Goal: Task Accomplishment & Management: Use online tool/utility

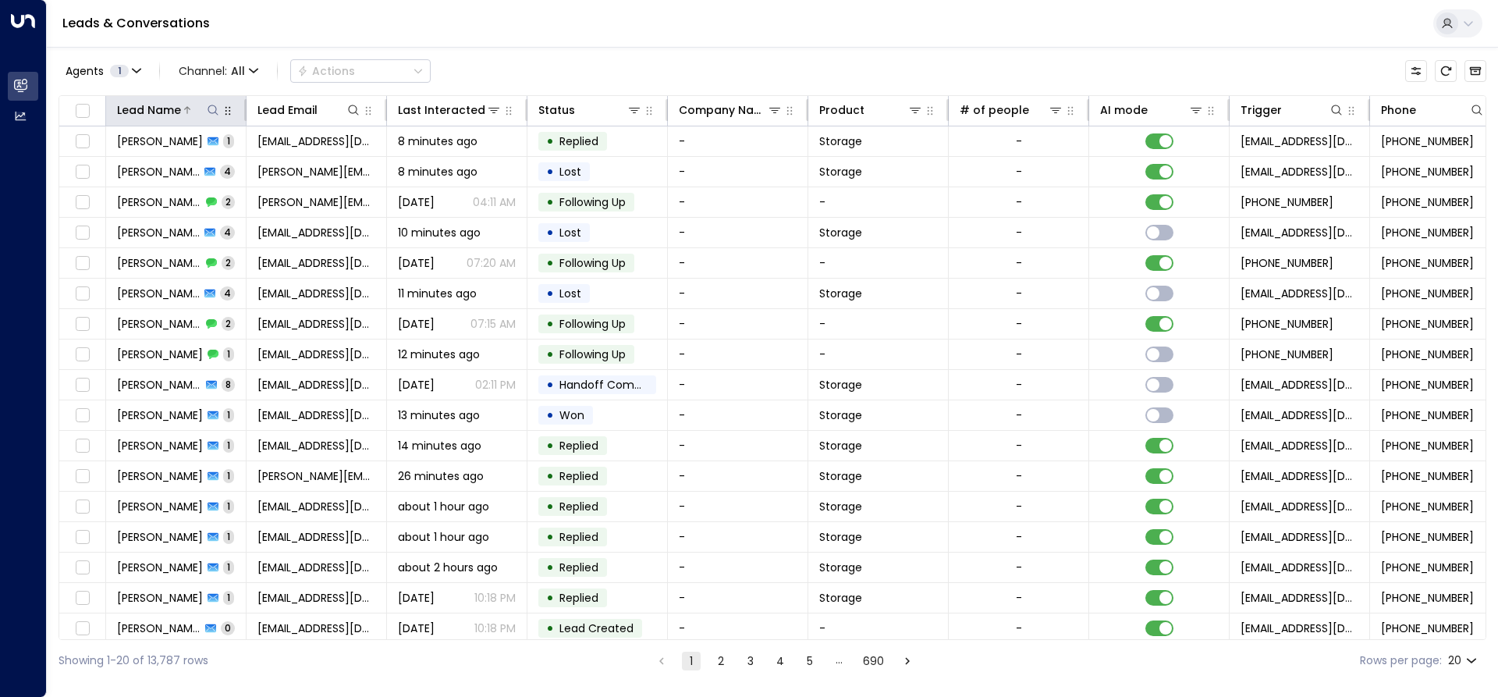
click at [208, 106] on icon at bounding box center [213, 110] width 12 height 12
click at [126, 160] on input "text" at bounding box center [212, 166] width 215 height 29
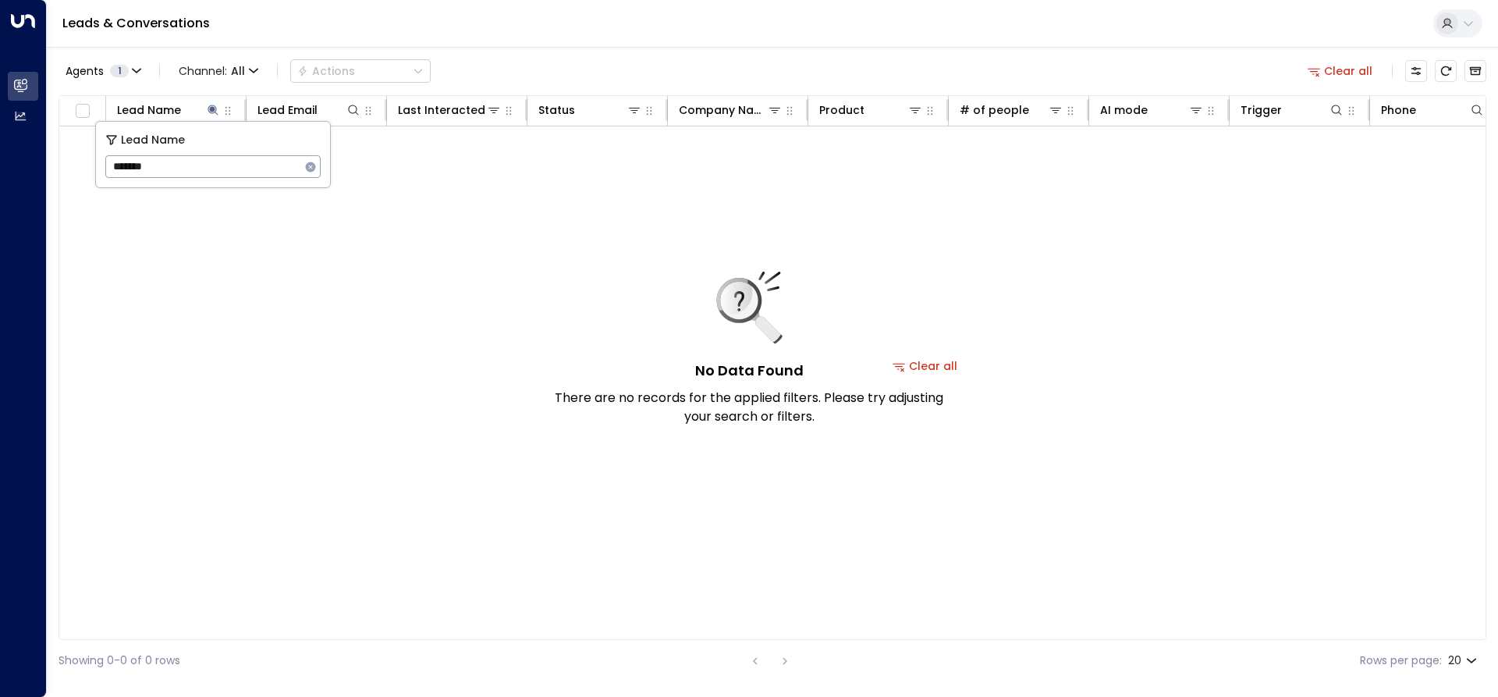
click at [168, 169] on input "*******" at bounding box center [202, 166] width 195 height 29
type input "*"
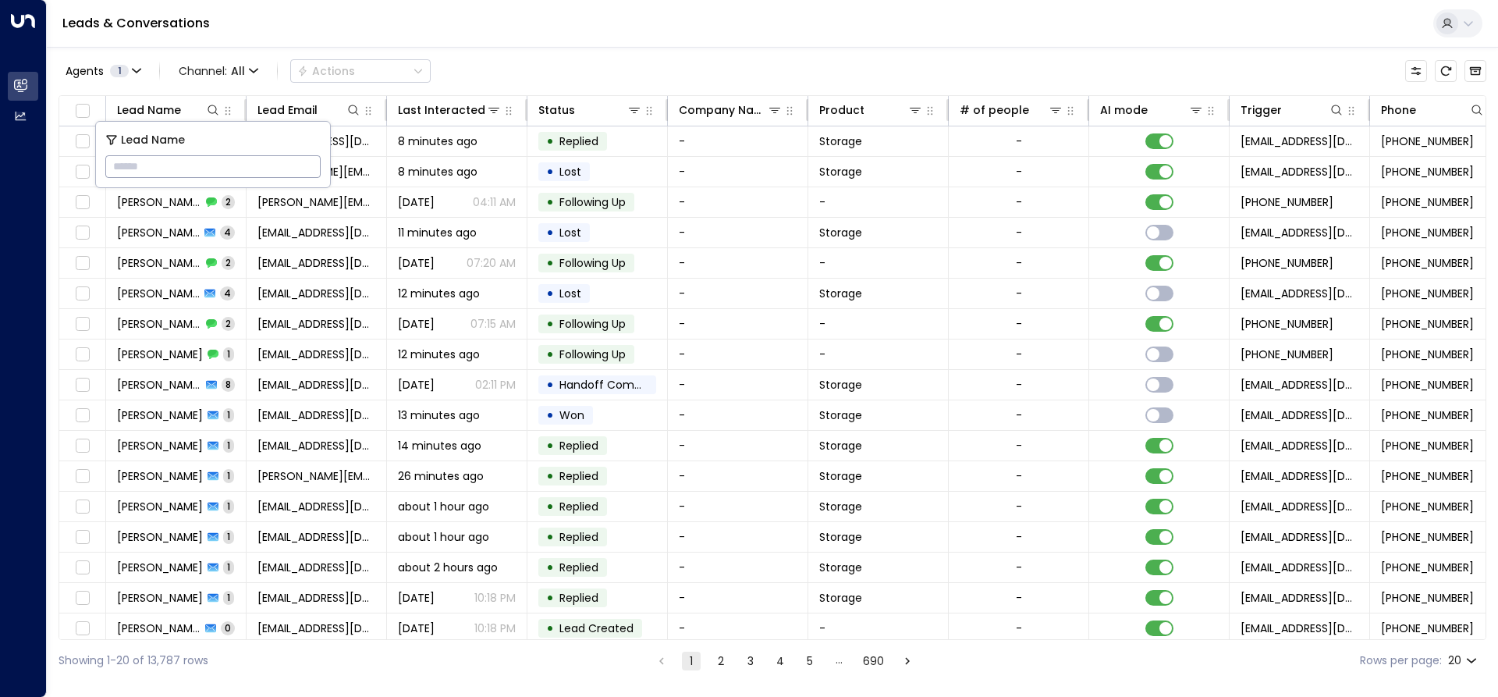
click at [162, 171] on input "text" at bounding box center [212, 166] width 215 height 29
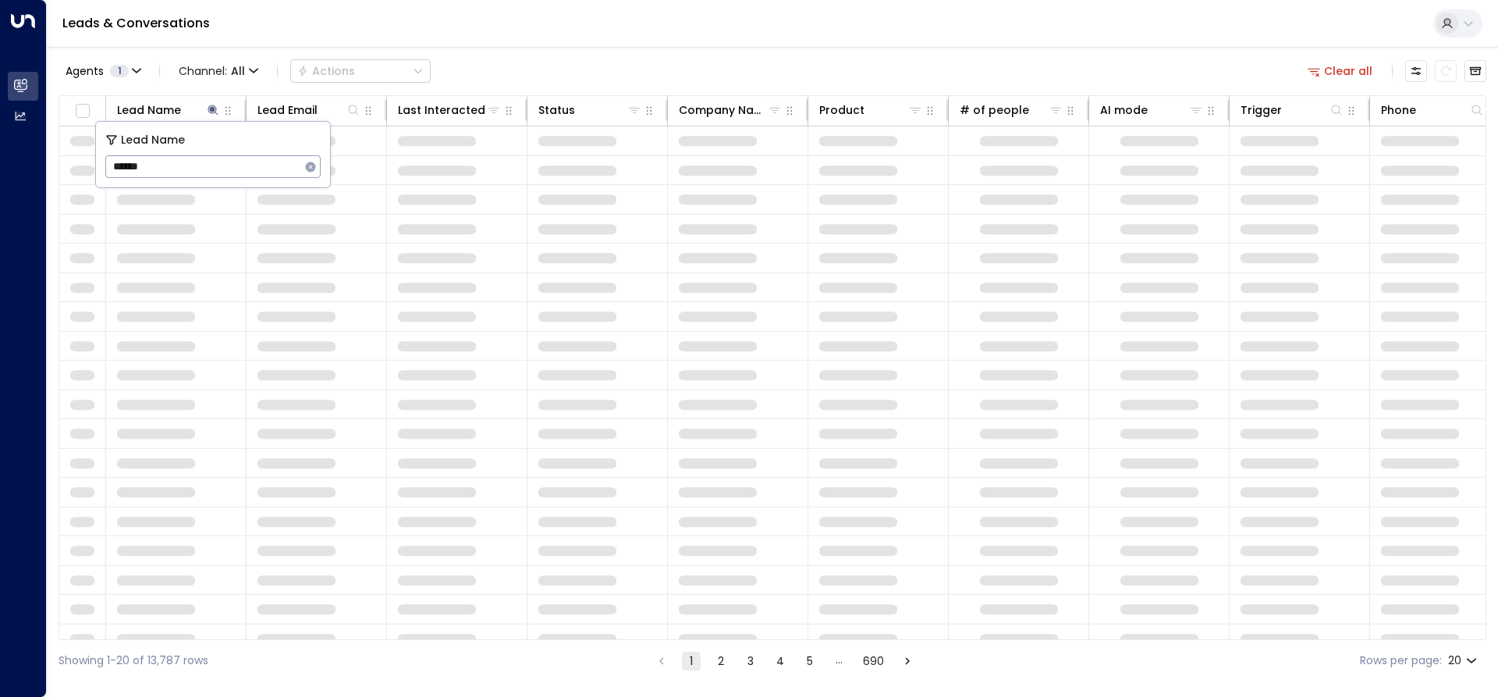
type input "******"
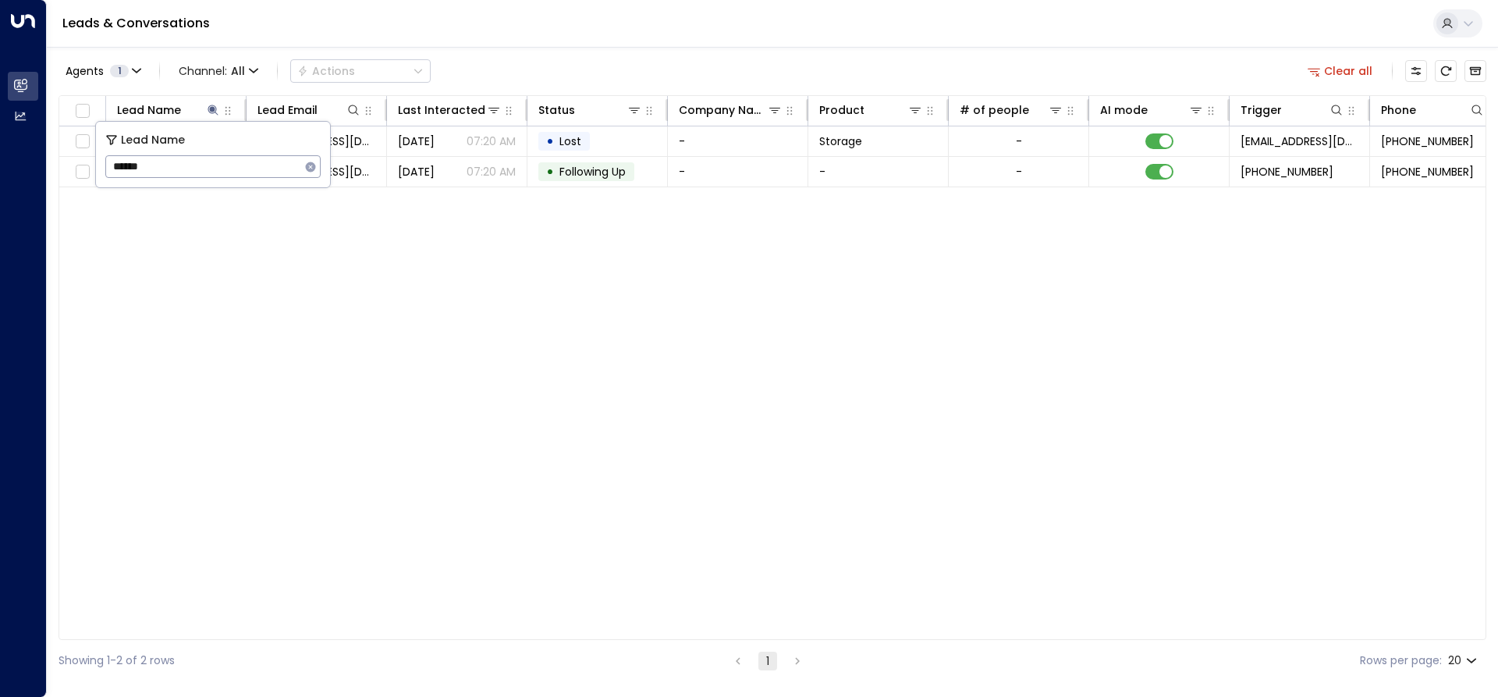
click at [329, 208] on div "Lead Name Lead Email Last Interacted Status Company Name Product # of people AI…" at bounding box center [773, 367] width 1428 height 545
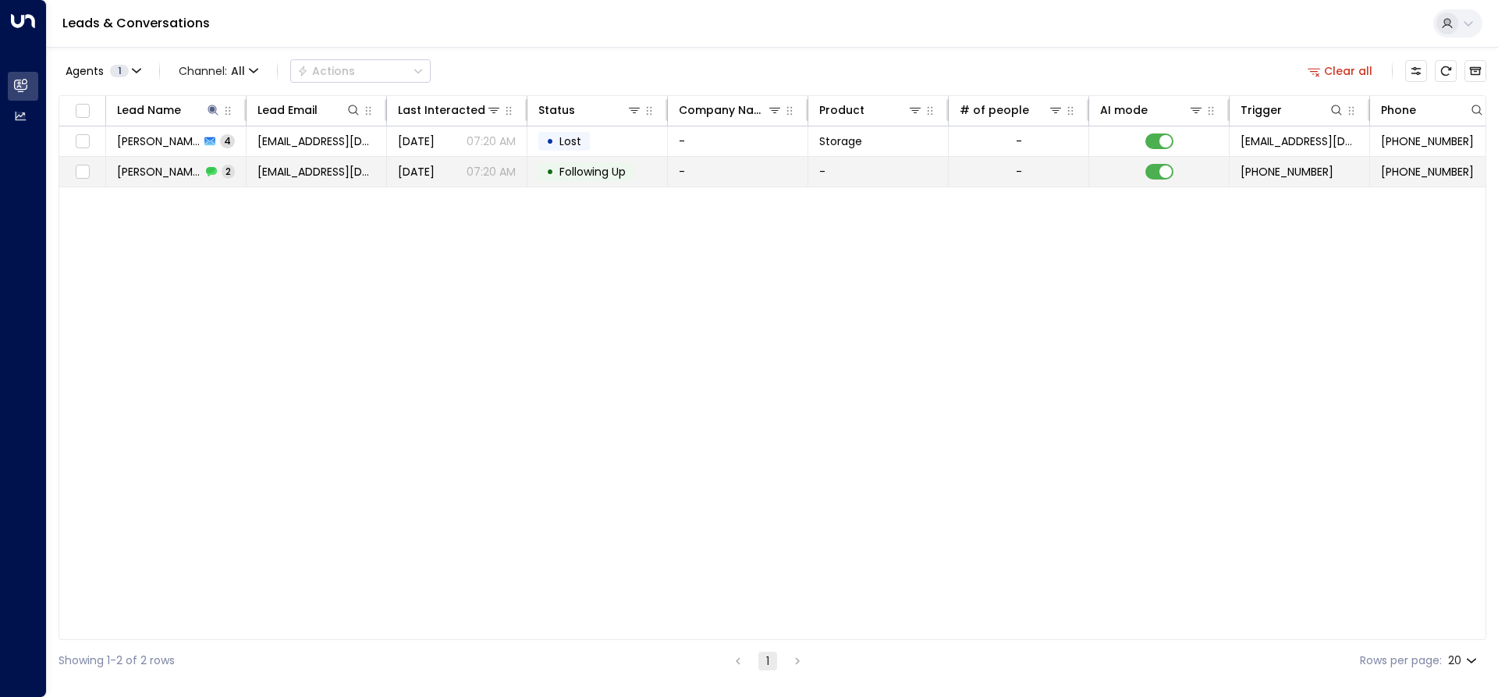
click at [1144, 176] on td at bounding box center [1159, 172] width 140 height 30
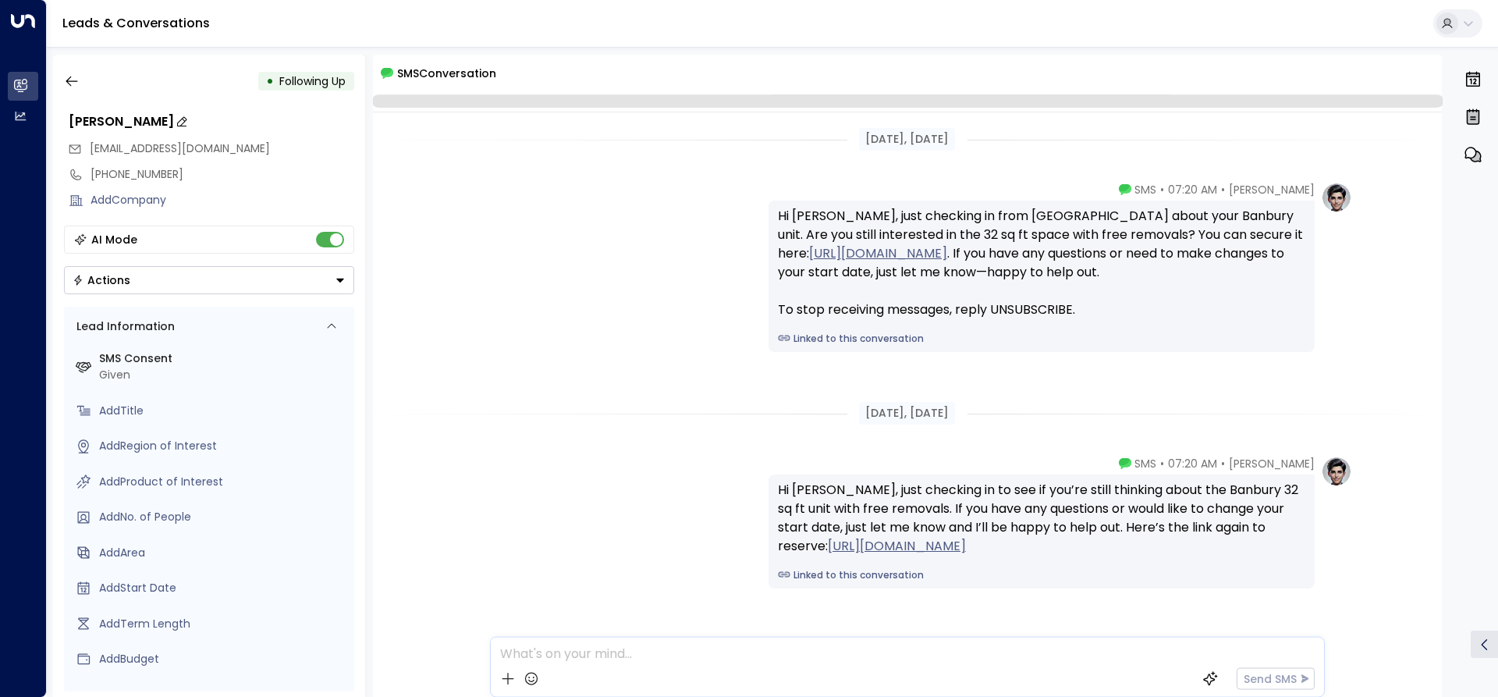
scroll to position [48, 0]
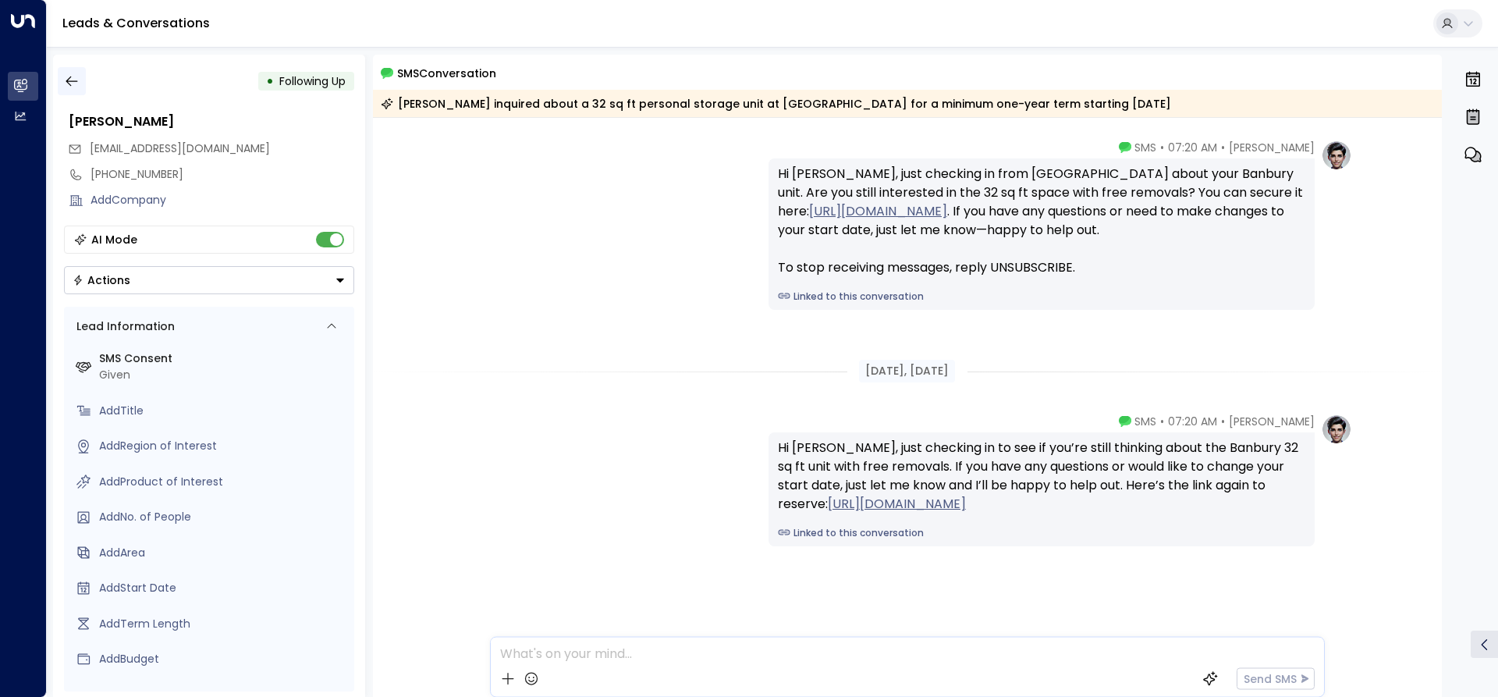
click at [71, 84] on icon "button" at bounding box center [72, 81] width 16 height 16
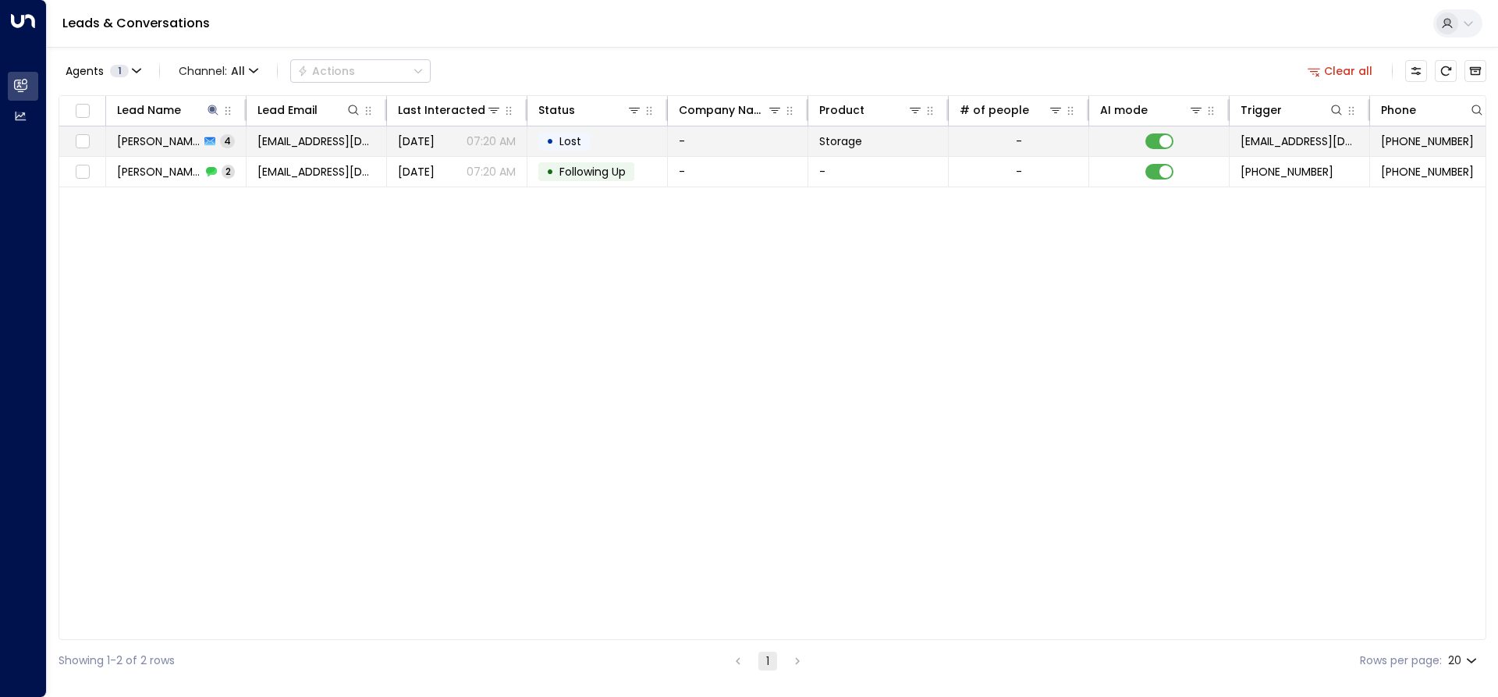
click at [199, 134] on div "[PERSON_NAME] 4" at bounding box center [176, 141] width 118 height 16
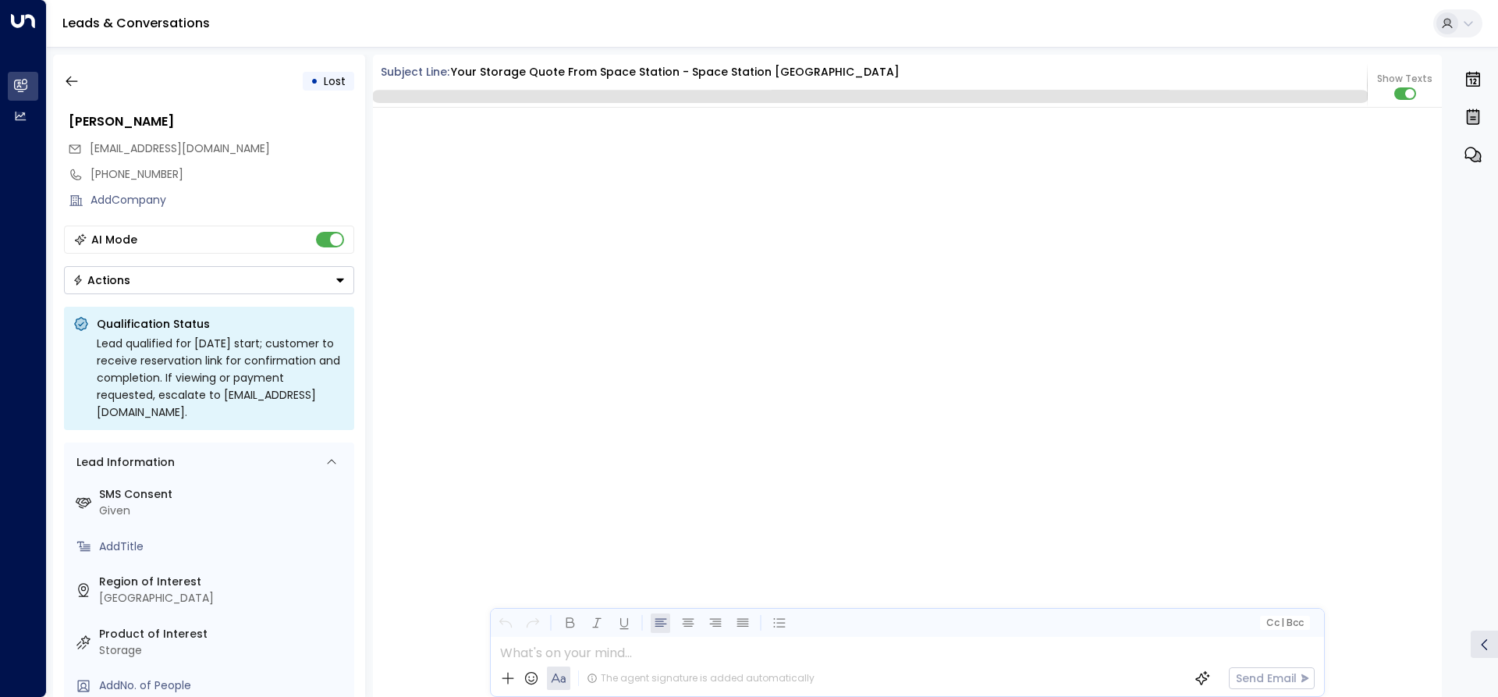
scroll to position [3291, 0]
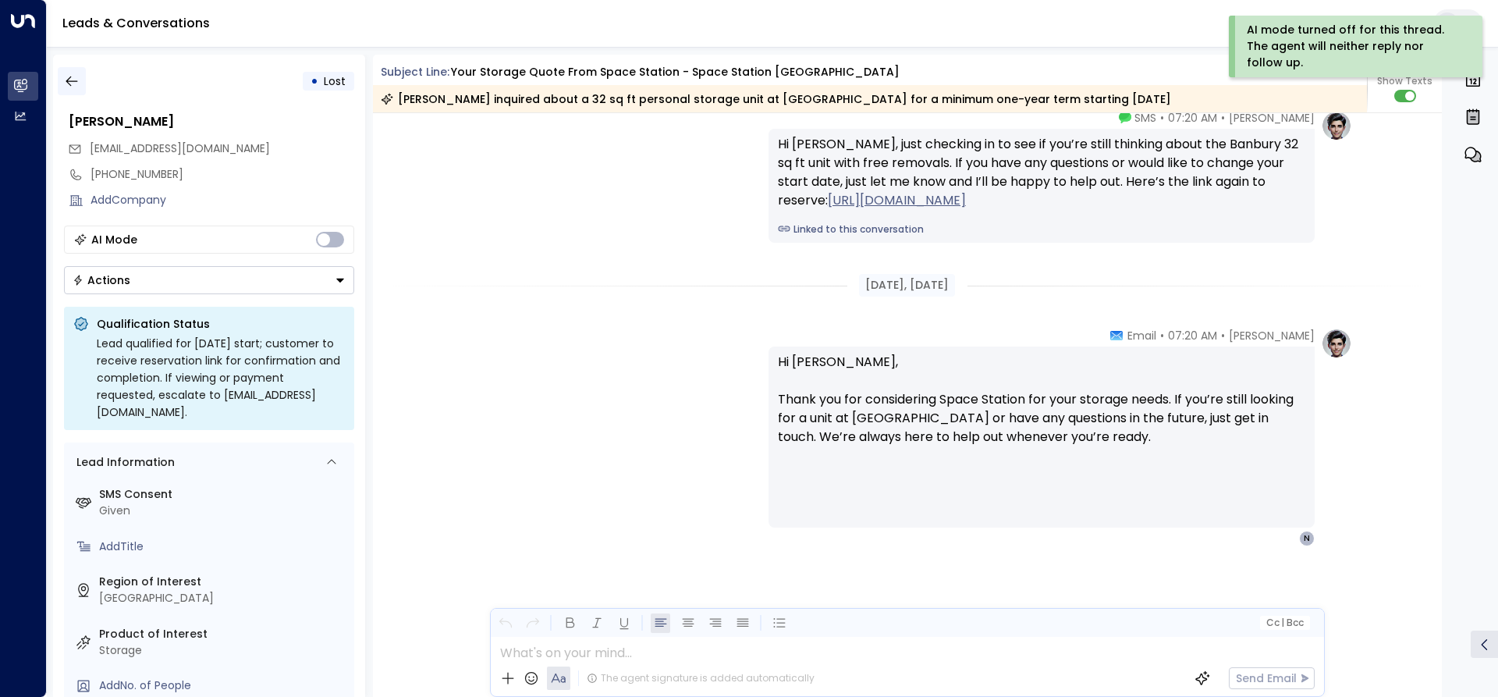
click at [74, 82] on icon "button" at bounding box center [72, 81] width 16 height 16
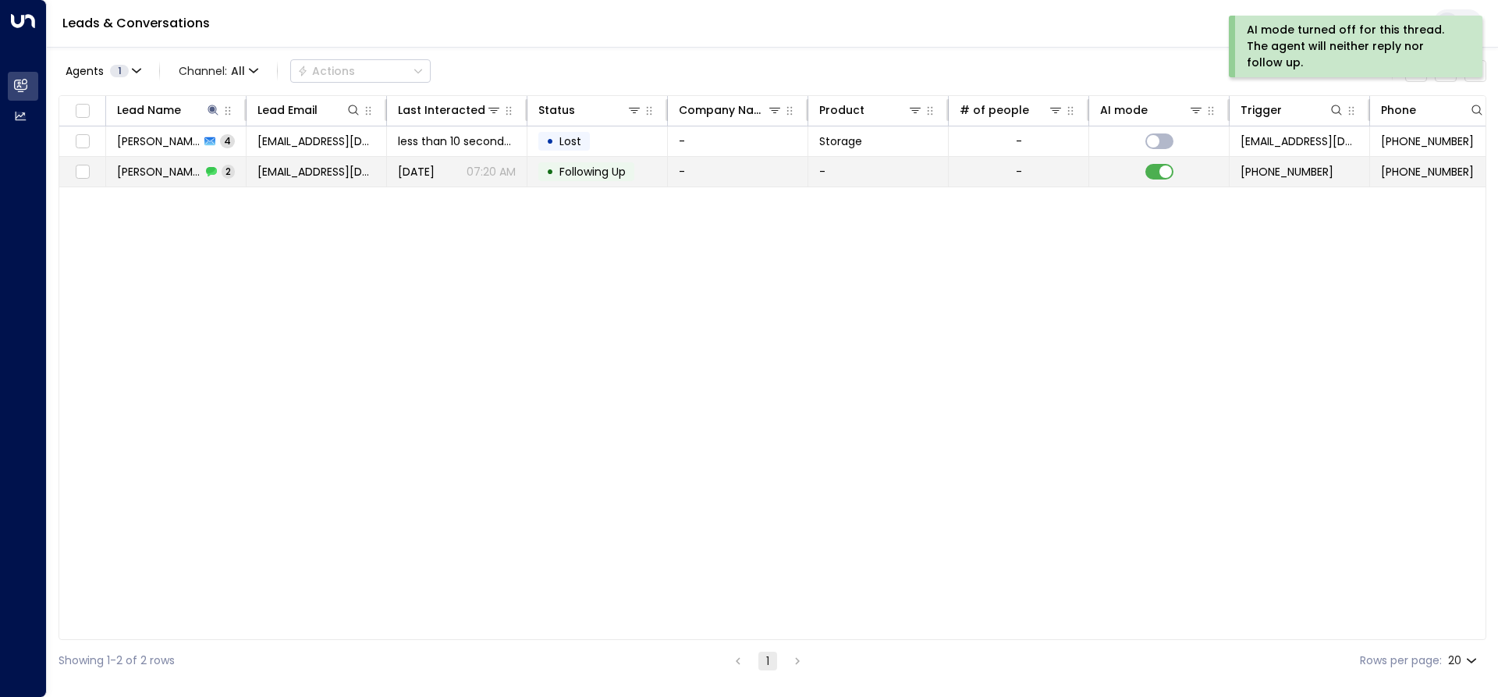
click at [215, 171] on div "[PERSON_NAME] 2" at bounding box center [176, 172] width 118 height 16
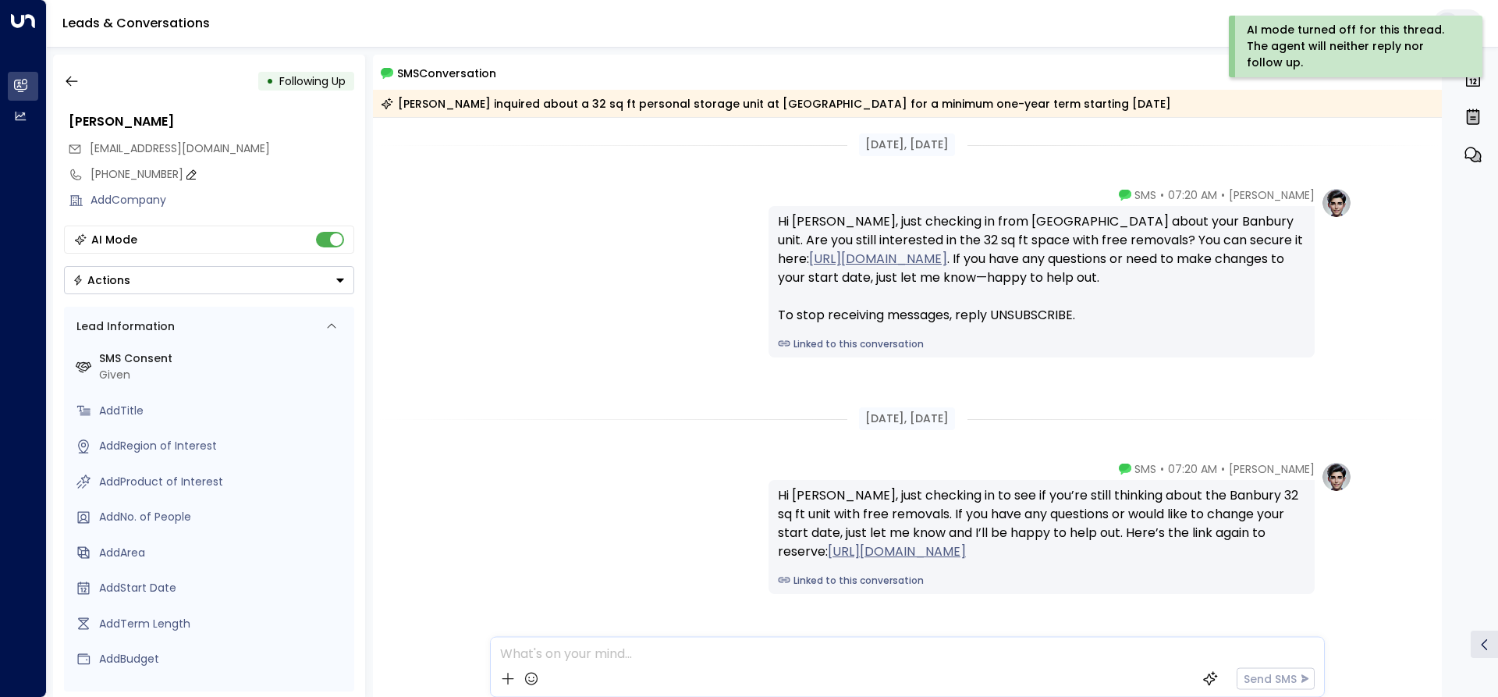
scroll to position [53, 0]
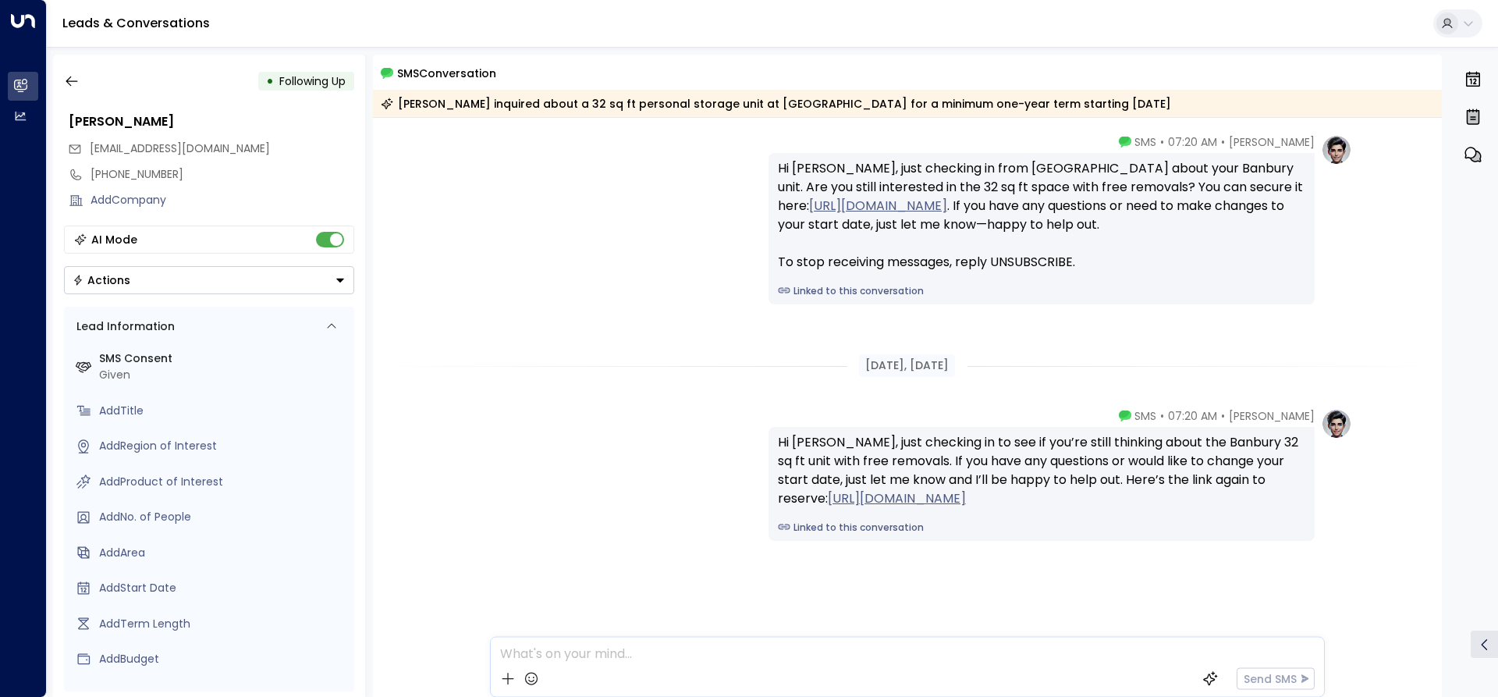
click at [342, 229] on div "AI Mode" at bounding box center [209, 240] width 290 height 28
